Goal: Task Accomplishment & Management: Manage account settings

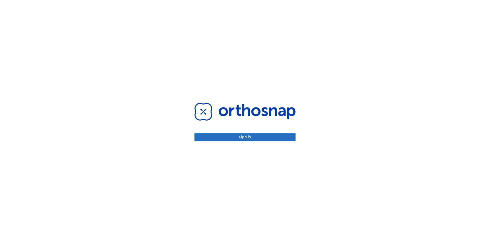
click at [257, 136] on button "Sign in" at bounding box center [244, 137] width 101 height 8
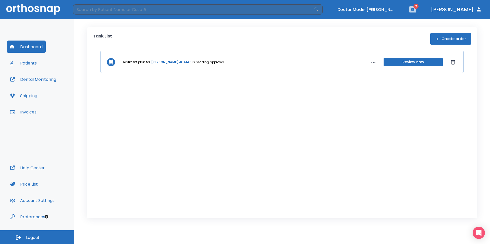
click at [414, 9] on icon "button" at bounding box center [412, 9] width 3 height 2
click at [269, 37] on div at bounding box center [245, 122] width 490 height 244
click at [414, 11] on icon "button" at bounding box center [413, 10] width 4 height 4
click at [426, 11] on div at bounding box center [245, 122] width 490 height 244
click at [414, 11] on icon "button" at bounding box center [413, 10] width 4 height 4
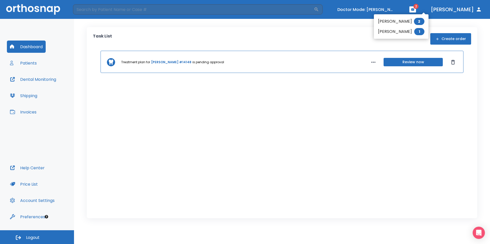
click at [426, 11] on div at bounding box center [245, 122] width 490 height 244
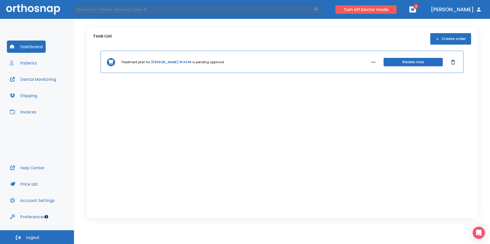
click at [369, 11] on button "Turn off Doctor mode" at bounding box center [365, 9] width 61 height 8
